Goal: Information Seeking & Learning: Learn about a topic

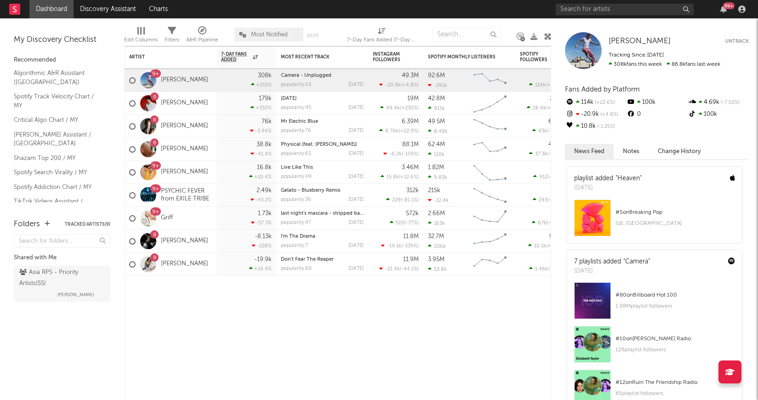
click at [576, 16] on div "99 +" at bounding box center [652, 9] width 193 height 18
click at [580, 10] on input "text" at bounding box center [625, 9] width 138 height 11
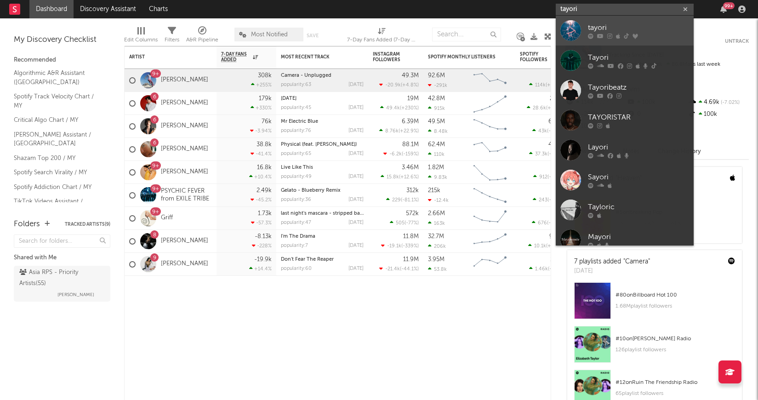
type input "tayori"
click at [619, 24] on div "tayori" at bounding box center [638, 27] width 101 height 11
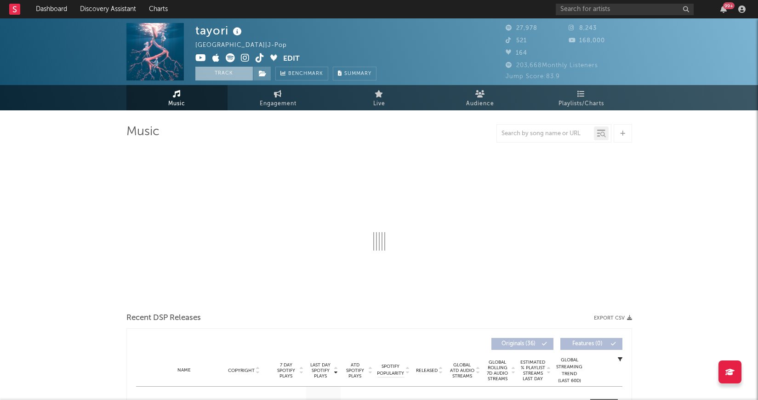
select select "6m"
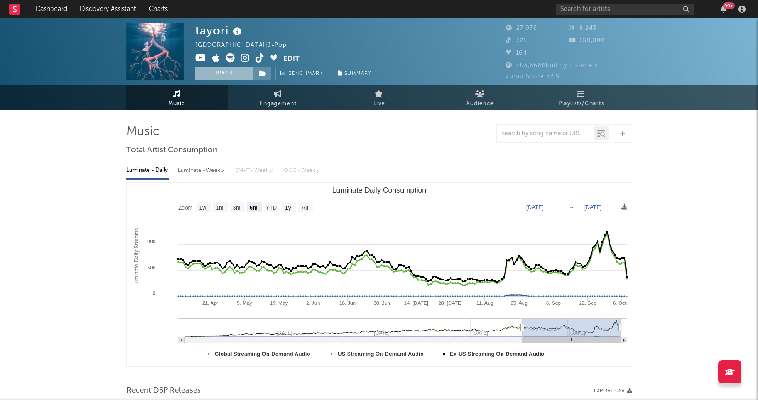
click at [236, 73] on button "Track" at bounding box center [223, 74] width 57 height 14
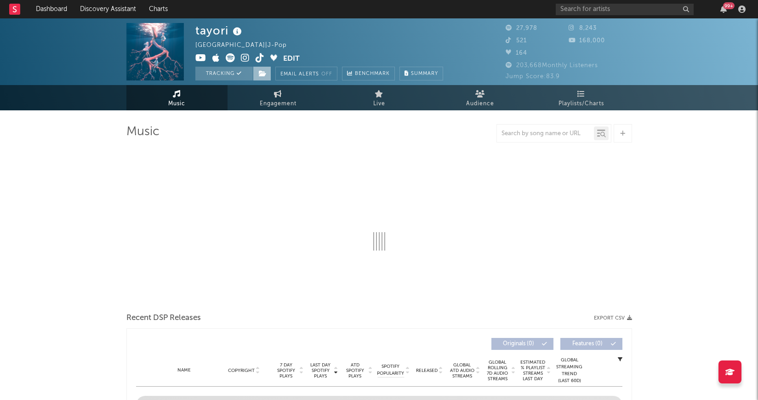
click at [263, 75] on icon at bounding box center [263, 73] width 8 height 6
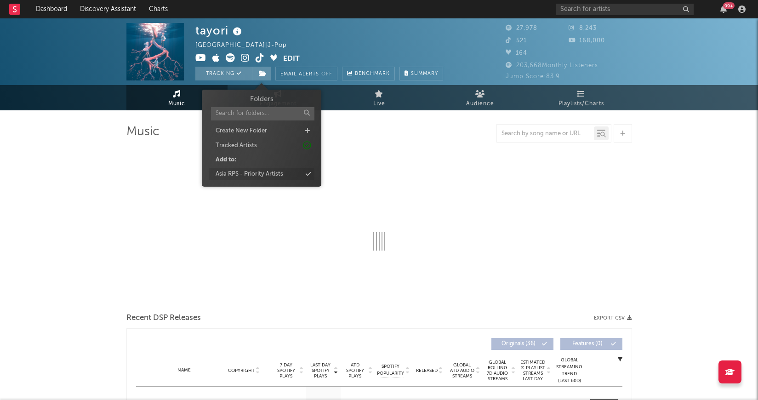
select select "6m"
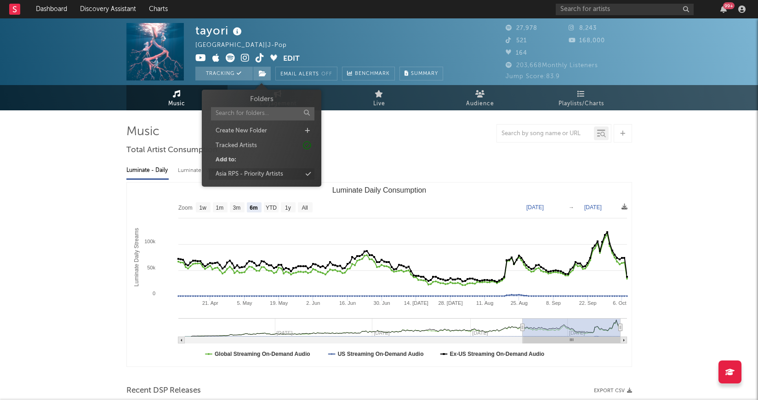
click at [252, 172] on div "Asia RPS - Priority Artists" at bounding box center [250, 174] width 68 height 9
select select "6m"
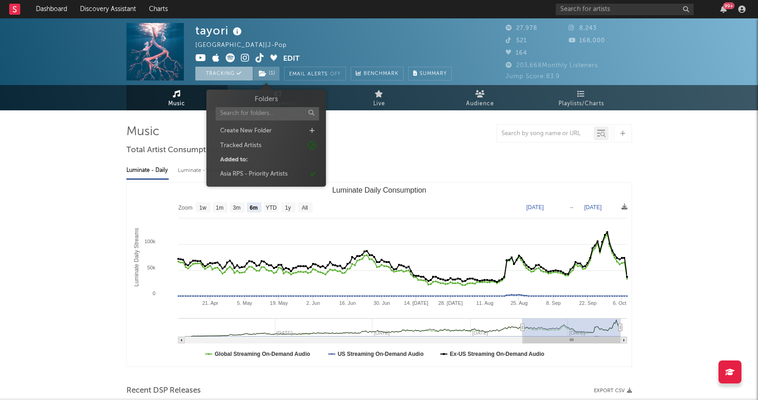
click at [233, 72] on button "Tracking" at bounding box center [223, 74] width 57 height 14
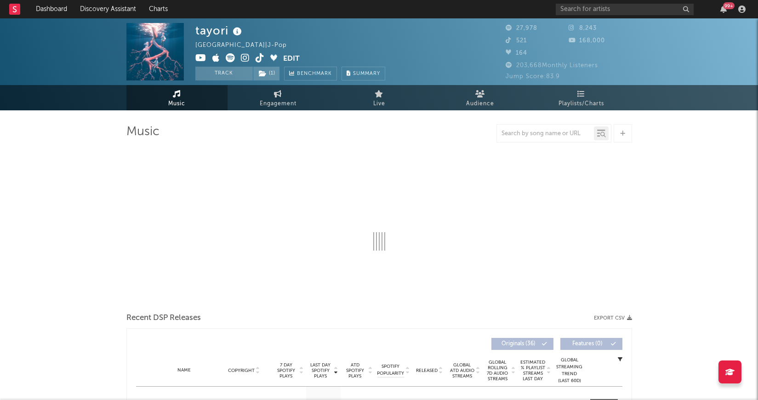
select select "6m"
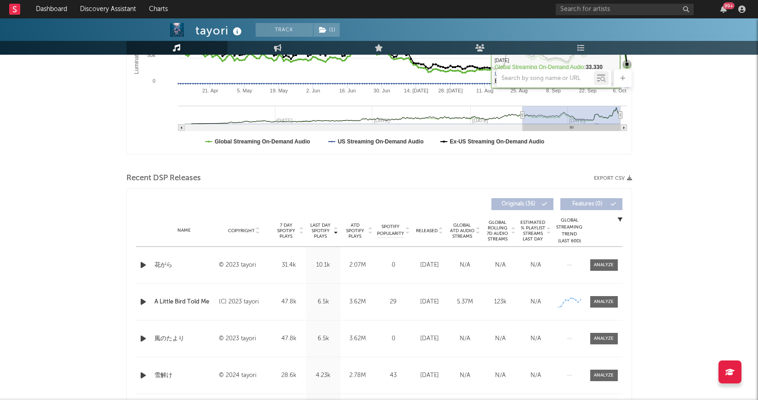
scroll to position [260, 0]
